Goal: Task Accomplishment & Management: Manage account settings

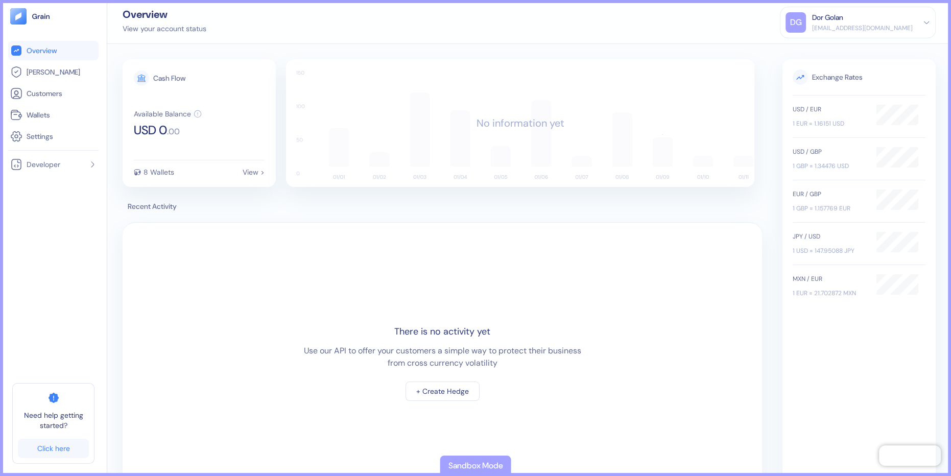
click at [884, 41] on div "Overview View your account status DG Dor Golan [EMAIL_ADDRESS][DOMAIN_NAME] Sig…" at bounding box center [529, 22] width 844 height 44
click at [873, 16] on div "Dor Golan" at bounding box center [862, 17] width 101 height 11
click at [827, 52] on div "Sign Out" at bounding box center [813, 50] width 28 height 11
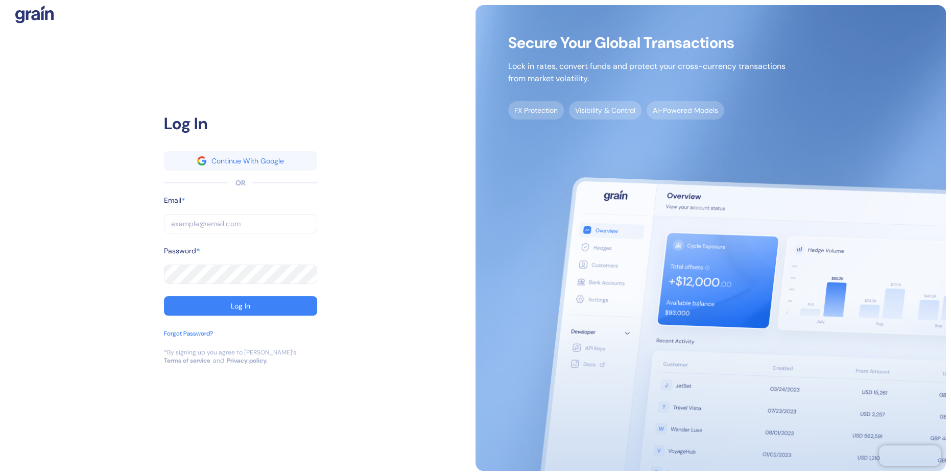
type input "[EMAIL_ADDRESS][DOMAIN_NAME]"
